Goal: Task Accomplishment & Management: Complete application form

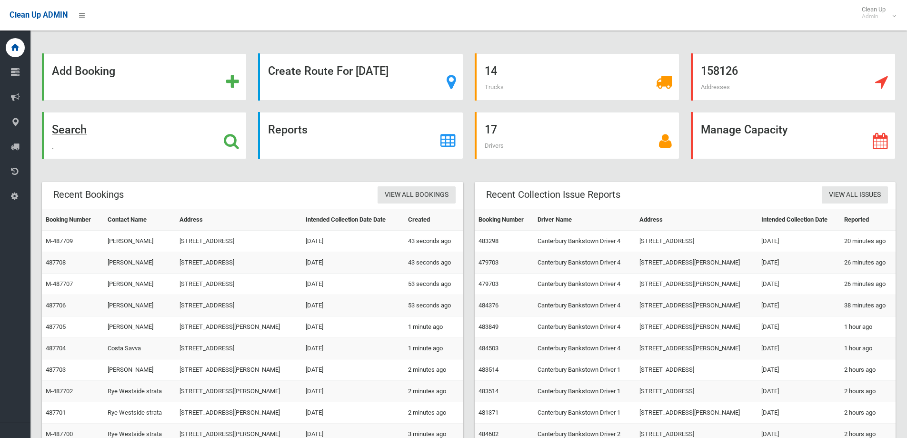
click at [236, 134] on icon at bounding box center [231, 141] width 15 height 16
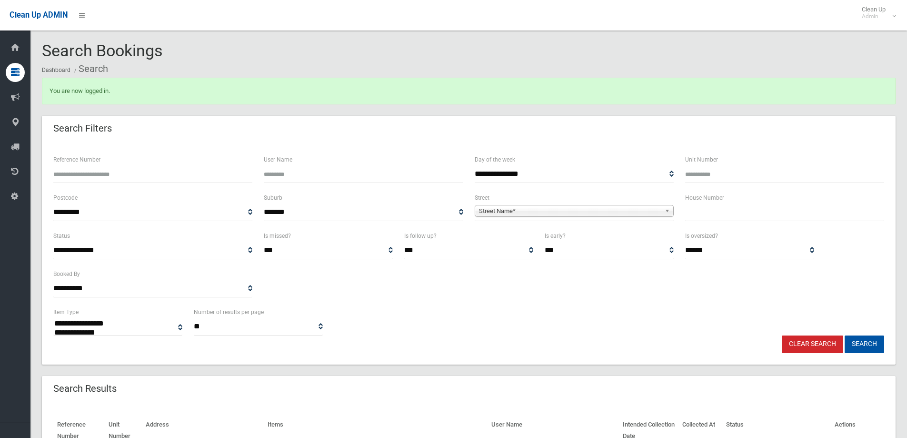
select select
click at [711, 211] on input "text" at bounding box center [784, 212] width 199 height 18
type input "**"
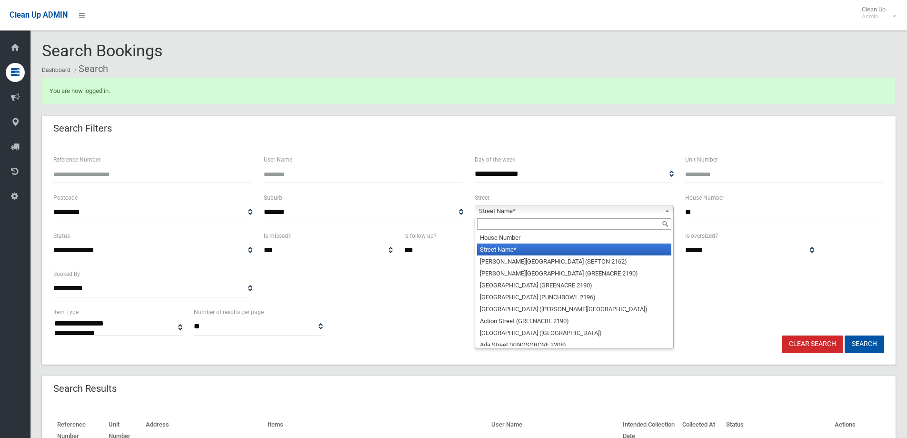
click at [670, 207] on b at bounding box center [669, 210] width 9 height 11
click at [625, 225] on input "text" at bounding box center [574, 223] width 194 height 11
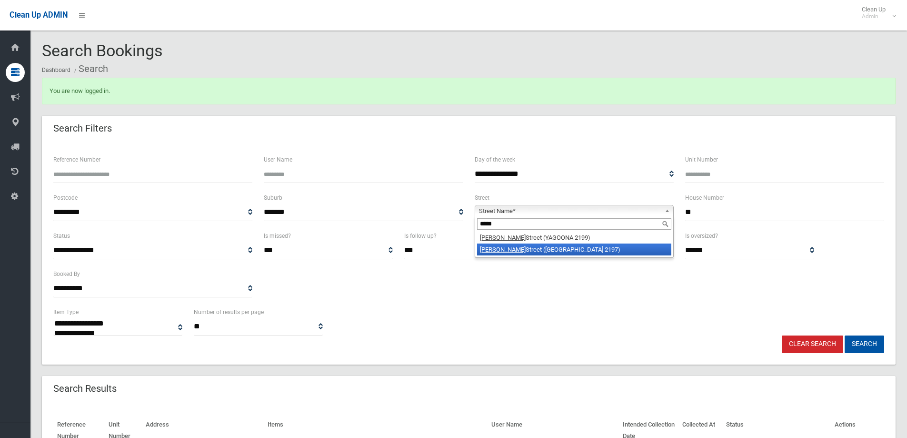
type input "*****"
click at [598, 252] on li "Buist Street (BASS HILL 2197)" at bounding box center [574, 249] width 194 height 12
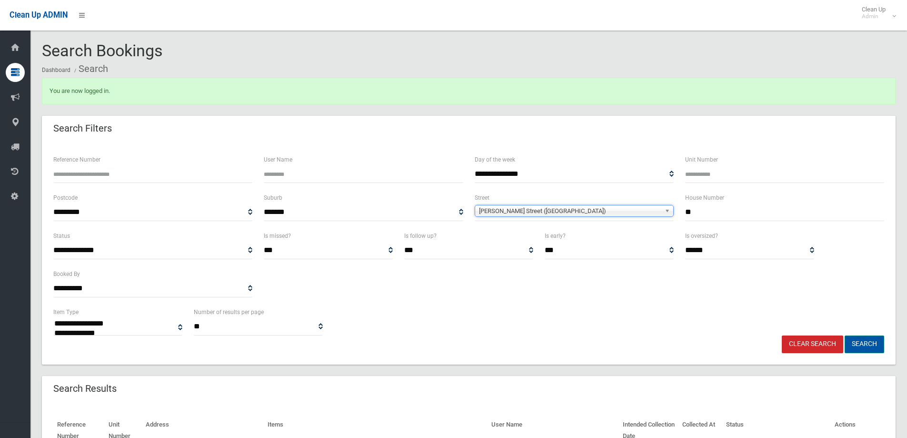
click at [866, 341] on button "Search" at bounding box center [865, 344] width 40 height 18
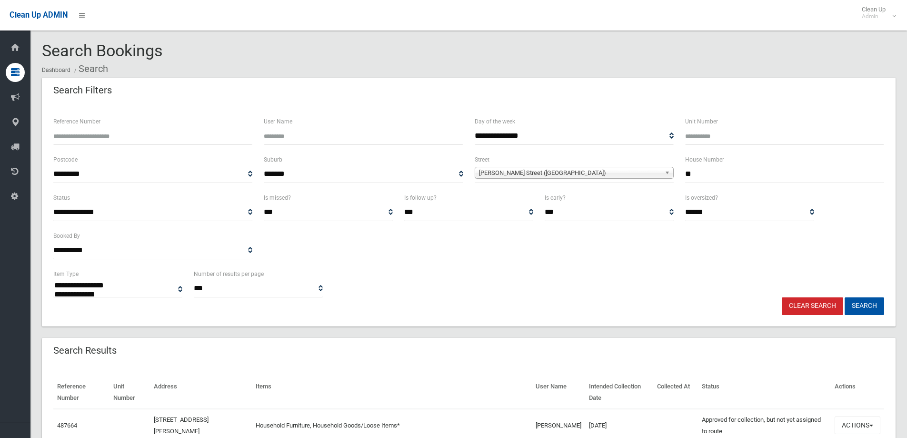
select select
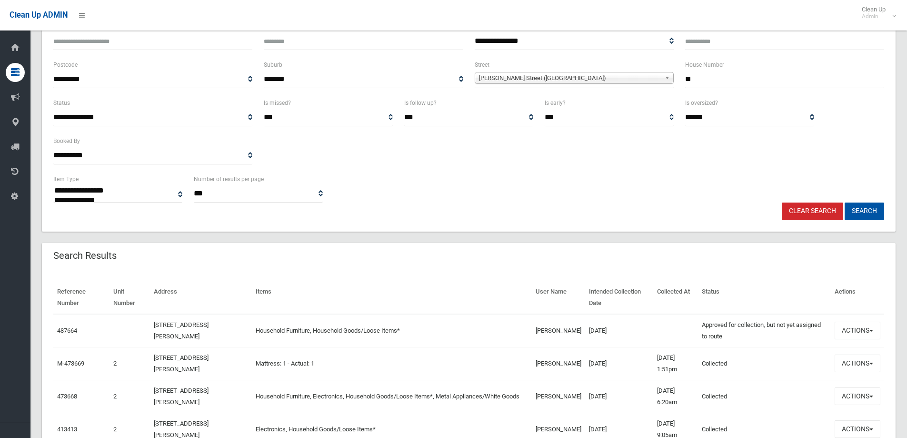
scroll to position [95, 0]
click at [875, 328] on button "Actions" at bounding box center [858, 330] width 46 height 18
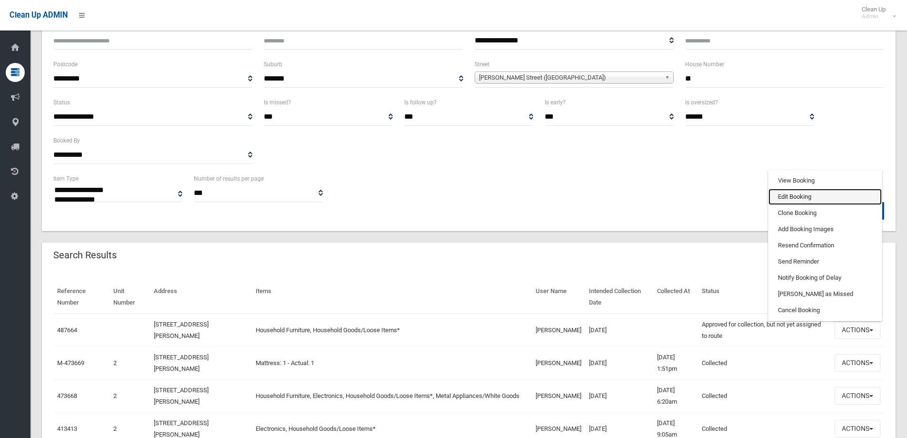
click at [805, 198] on link "Edit Booking" at bounding box center [825, 197] width 113 height 16
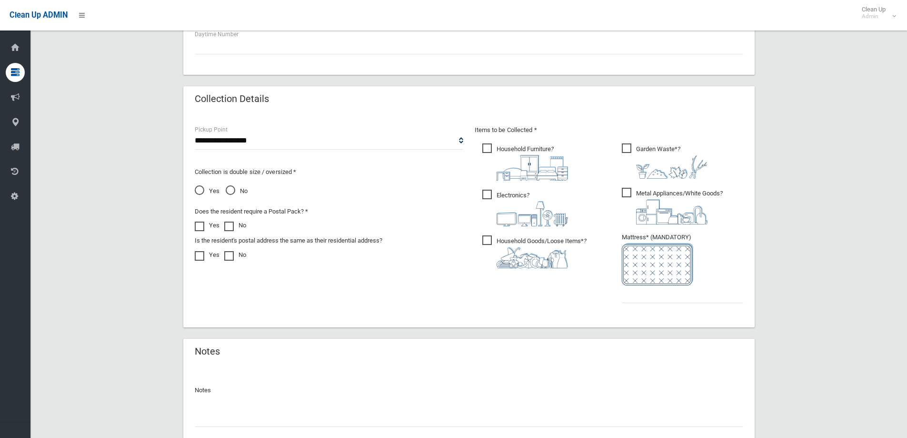
scroll to position [429, 0]
click at [644, 291] on input "text" at bounding box center [682, 293] width 121 height 18
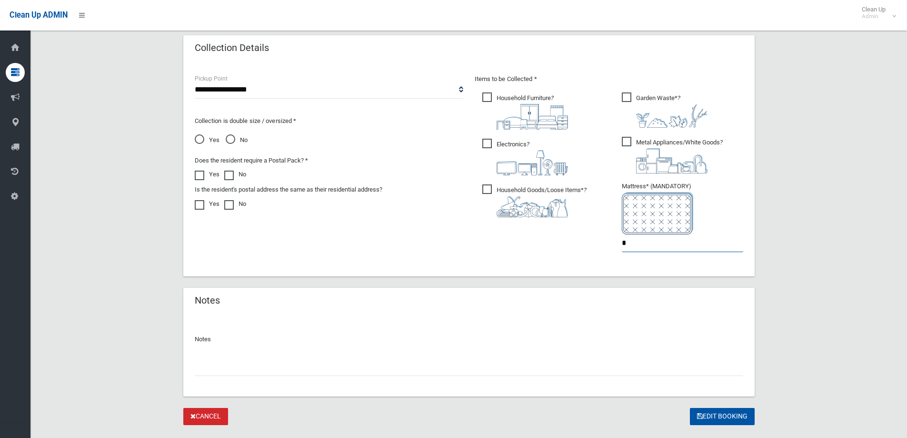
scroll to position [500, 0]
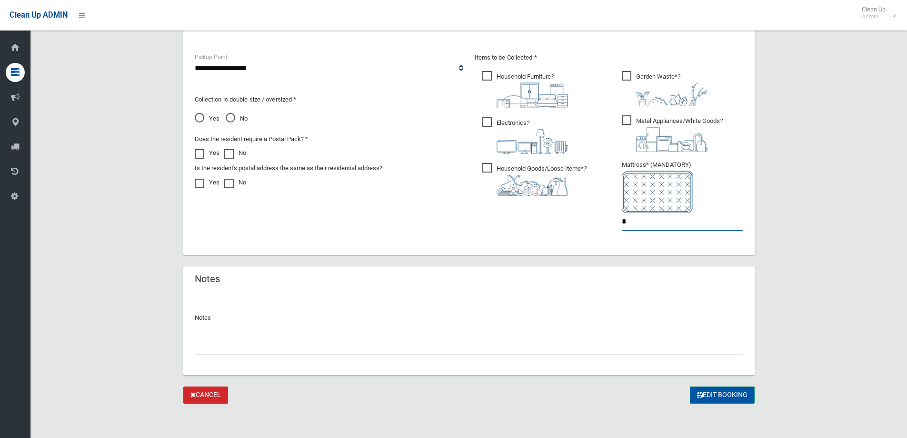
type input "*"
click at [720, 393] on button "Edit Booking" at bounding box center [722, 395] width 65 height 18
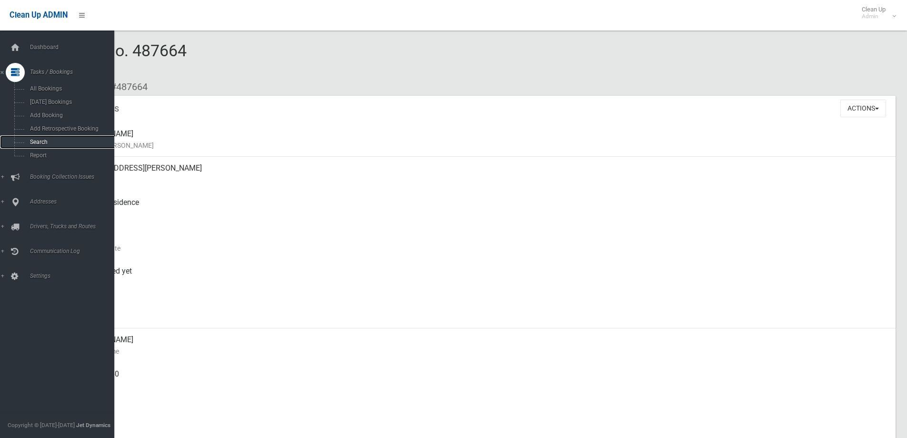
click at [35, 138] on link "Search" at bounding box center [60, 141] width 121 height 13
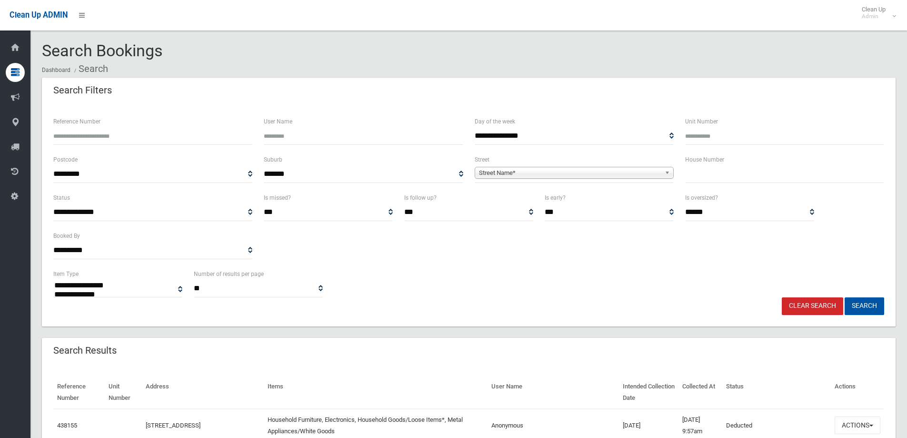
select select
click at [713, 171] on input "text" at bounding box center [784, 174] width 199 height 18
type input "**"
click at [665, 172] on b at bounding box center [669, 172] width 9 height 11
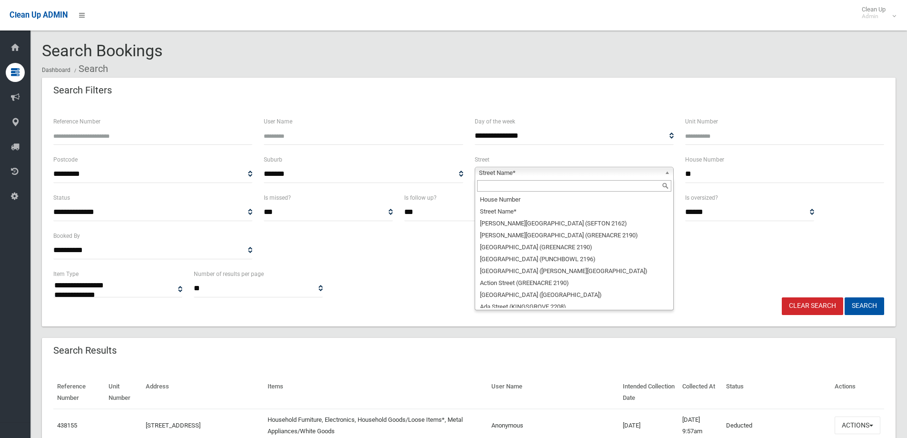
click at [550, 186] on input "text" at bounding box center [574, 185] width 194 height 11
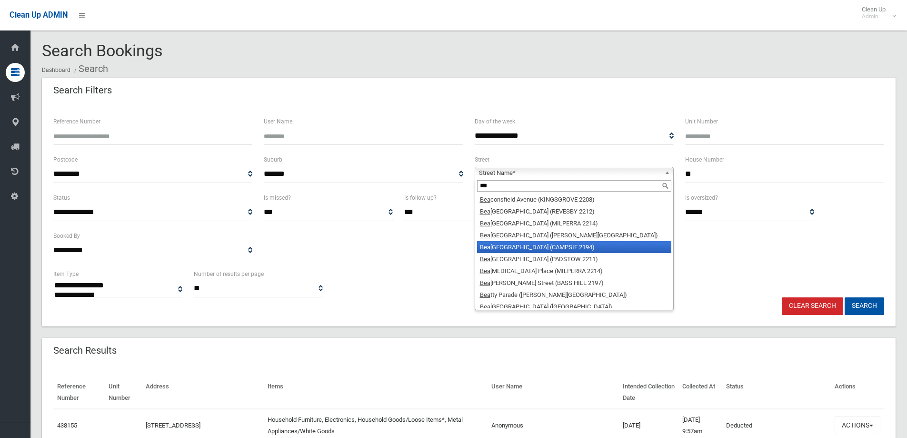
type input "***"
click at [547, 248] on li "Bea mish Street (CAMPSIE 2194)" at bounding box center [574, 247] width 194 height 12
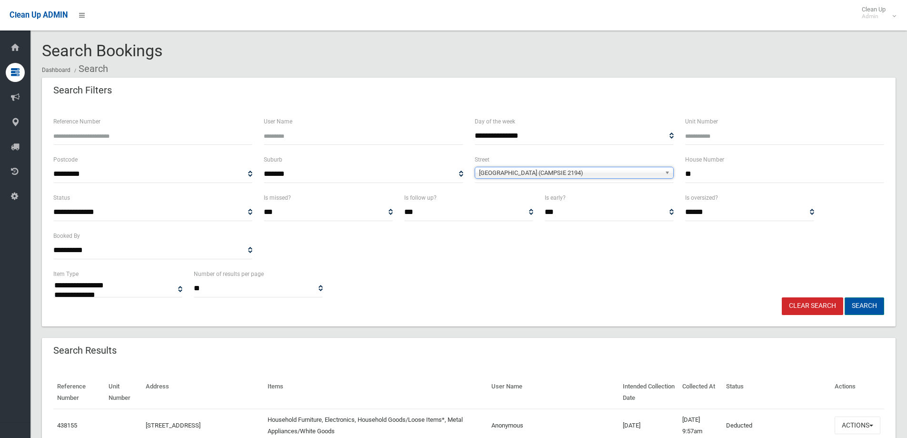
click at [875, 309] on button "Search" at bounding box center [865, 306] width 40 height 18
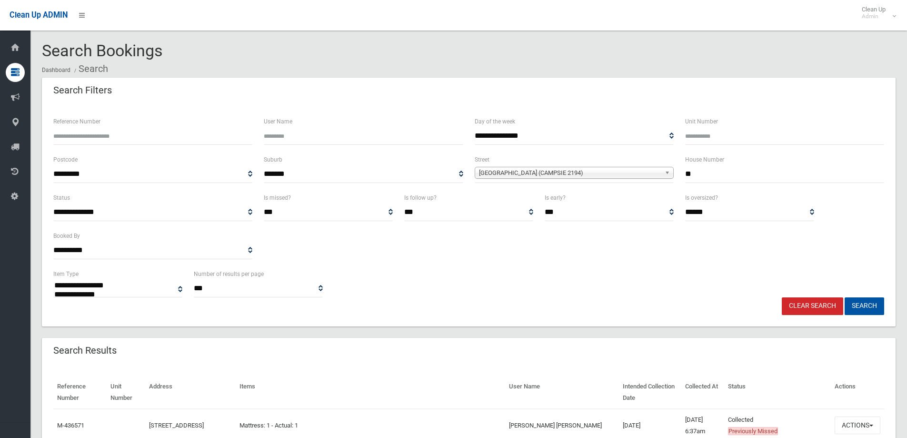
select select
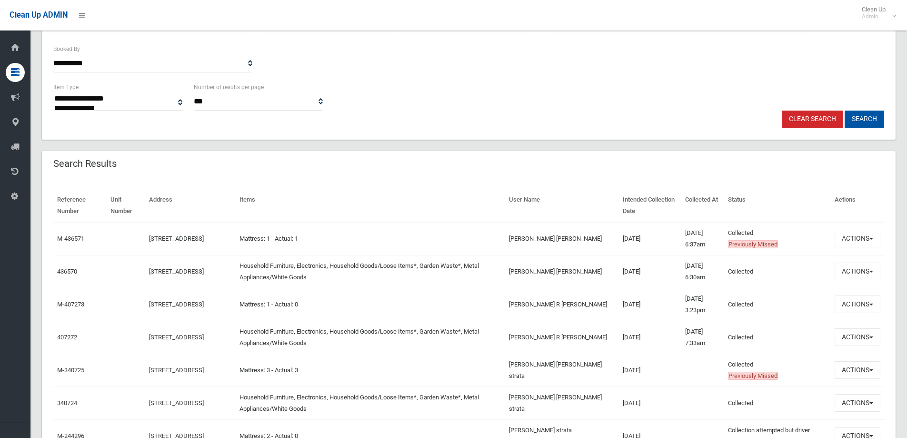
scroll to position [212, 0]
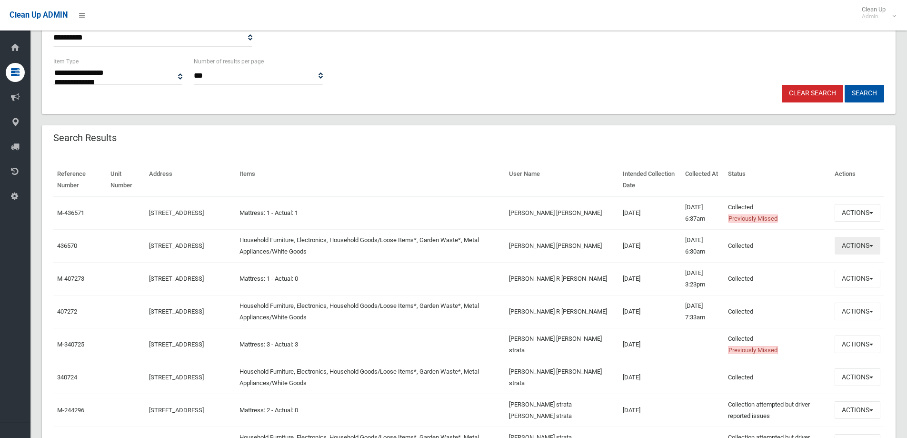
click at [869, 245] on button "Actions" at bounding box center [858, 246] width 46 height 18
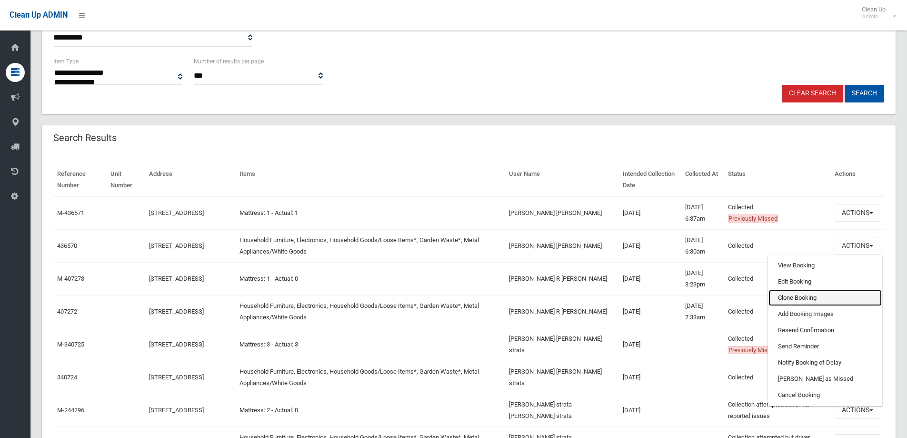
click at [814, 295] on link "Clone Booking" at bounding box center [825, 298] width 113 height 16
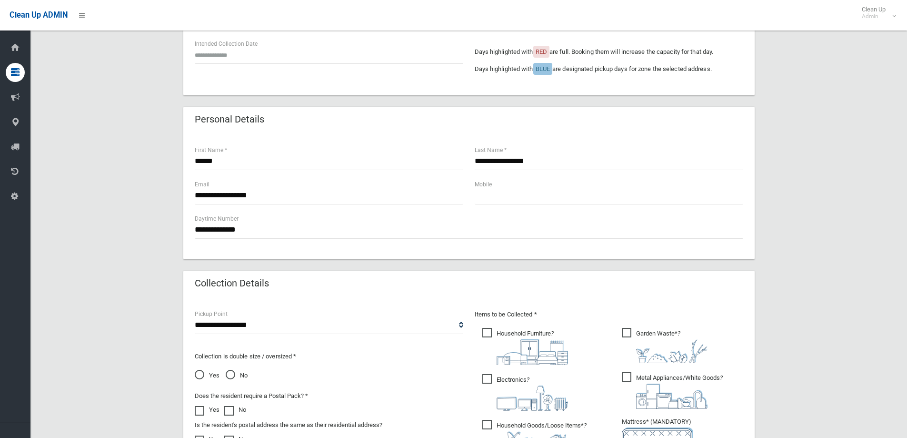
scroll to position [238, 0]
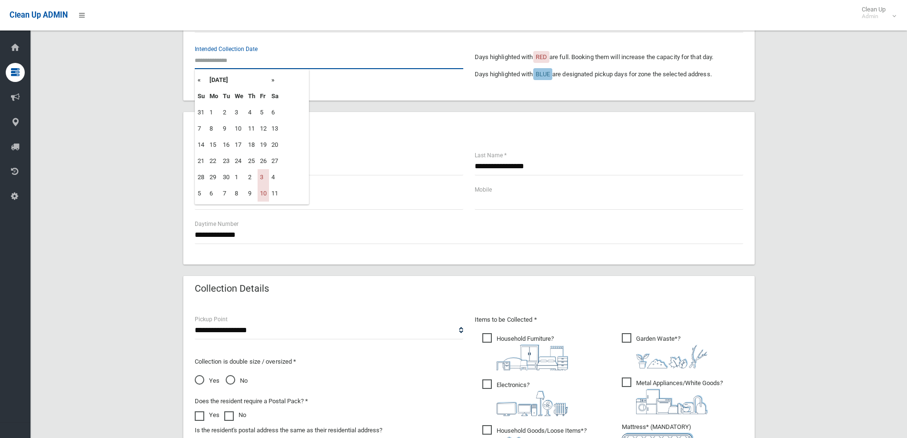
click at [219, 64] on input "text" at bounding box center [329, 60] width 269 height 18
click at [273, 78] on th "»" at bounding box center [275, 80] width 12 height 16
click at [264, 163] on td "24" at bounding box center [263, 161] width 11 height 16
type input "**********"
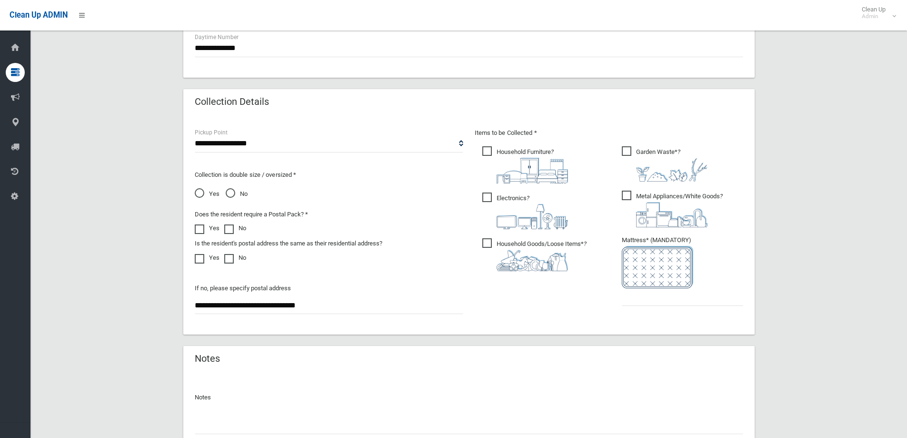
scroll to position [429, 0]
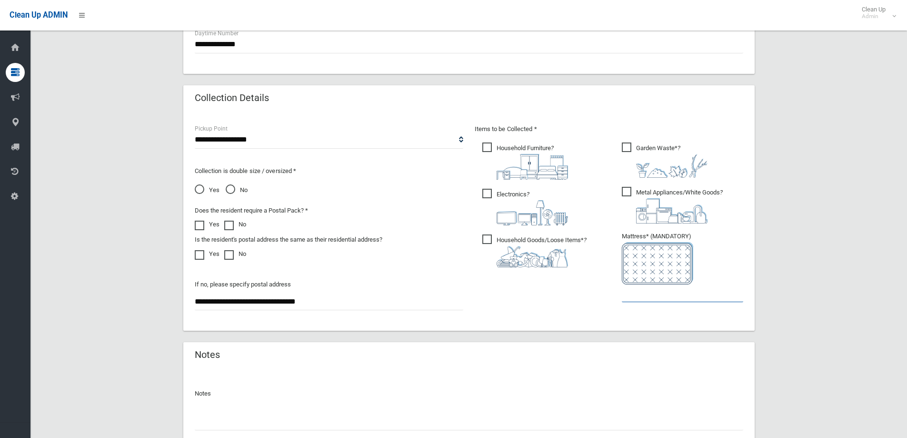
click at [653, 292] on input "text" at bounding box center [682, 293] width 121 height 18
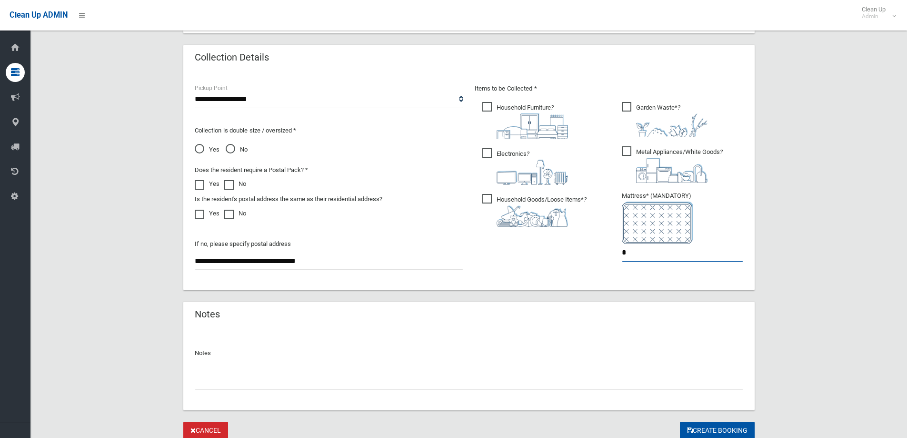
scroll to position [499, 0]
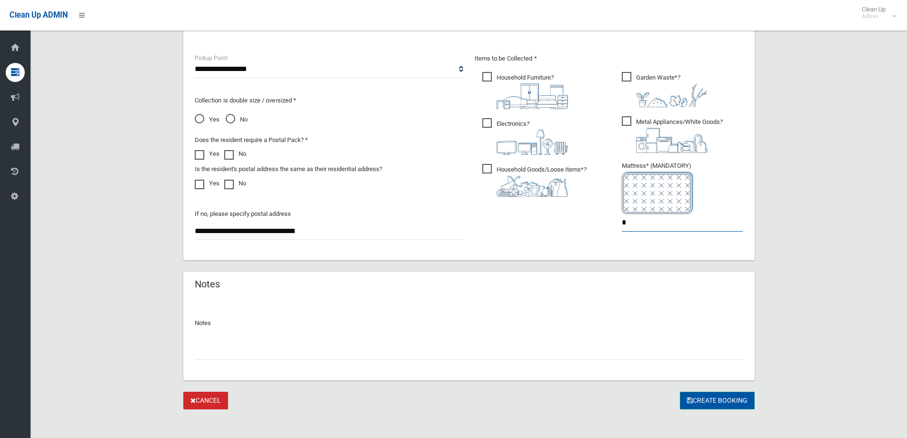
type input "*"
click at [703, 401] on button "Create Booking" at bounding box center [717, 401] width 75 height 18
